Goal: Information Seeking & Learning: Learn about a topic

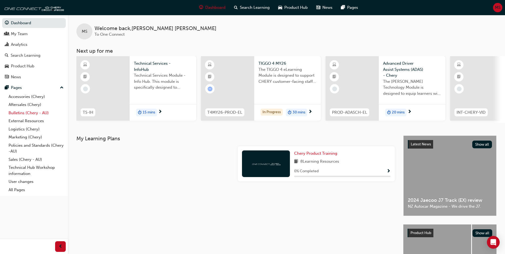
click at [15, 112] on link "Bulletins (Chery - AU)" at bounding box center [35, 113] width 59 height 8
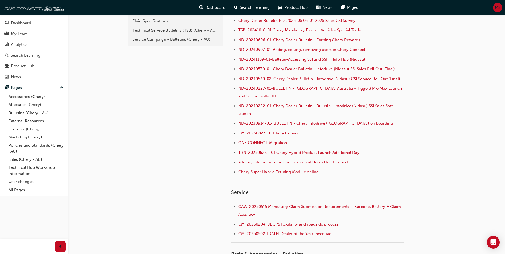
scroll to position [80, 0]
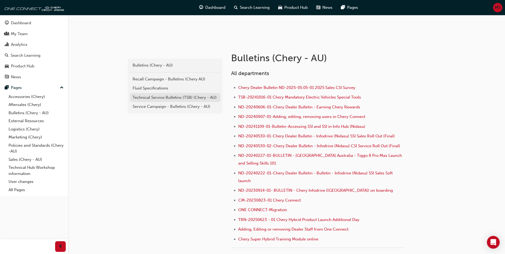
click at [158, 94] on link "Technical Service Bulletins (TSB) (Chery - AU)" at bounding box center [175, 97] width 91 height 9
